Goal: Obtain resource: Obtain resource

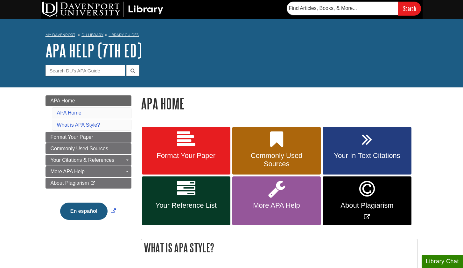
click at [212, 152] on span "Format Your Paper" at bounding box center [186, 155] width 79 height 8
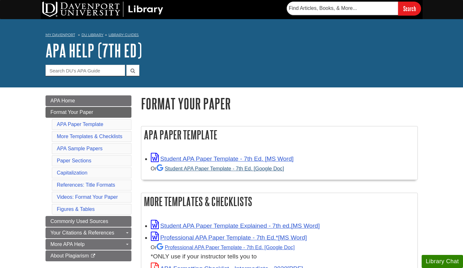
click at [225, 168] on link "Student APA Paper Template - 7th Ed. [Google Doc]" at bounding box center [221, 168] width 128 height 6
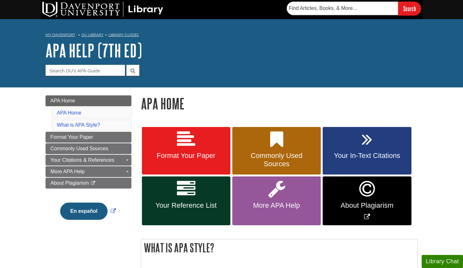
click at [188, 135] on icon at bounding box center [186, 139] width 18 height 18
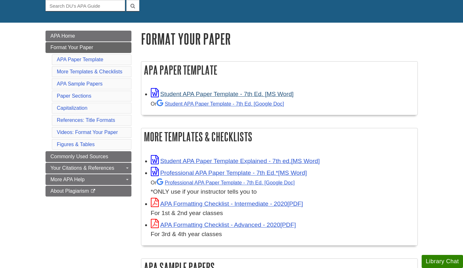
scroll to position [93, 0]
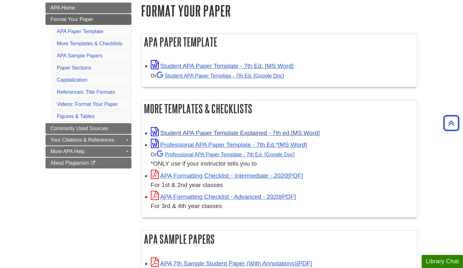
click at [271, 132] on link "Student APA Paper Template Explained - 7th ed." at bounding box center [235, 132] width 169 height 7
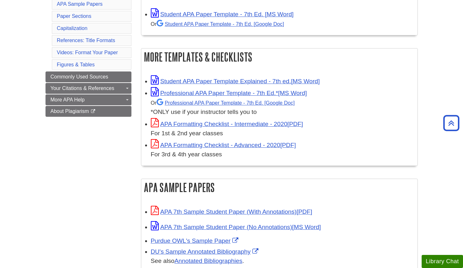
scroll to position [185, 0]
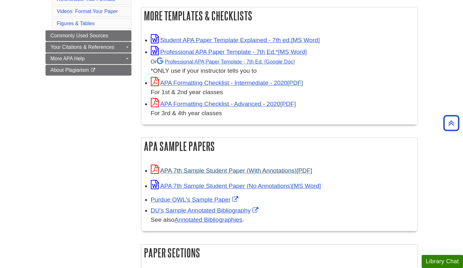
click at [285, 167] on link "APA 7th Sample Student Paper (With Annotations)" at bounding box center [231, 170] width 161 height 7
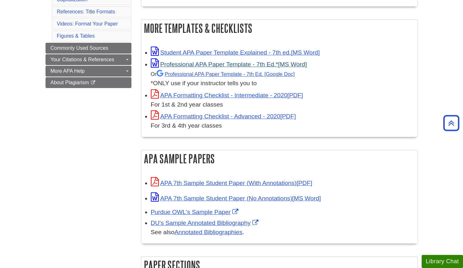
scroll to position [40, 0]
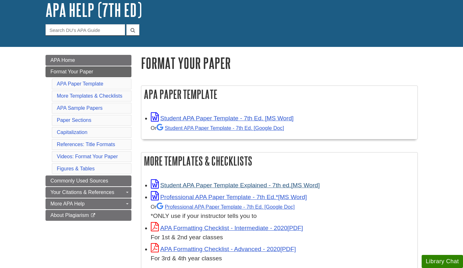
click at [246, 185] on link "Student APA Paper Template Explained - 7th ed." at bounding box center [235, 185] width 169 height 7
